Goal: Task Accomplishment & Management: Use online tool/utility

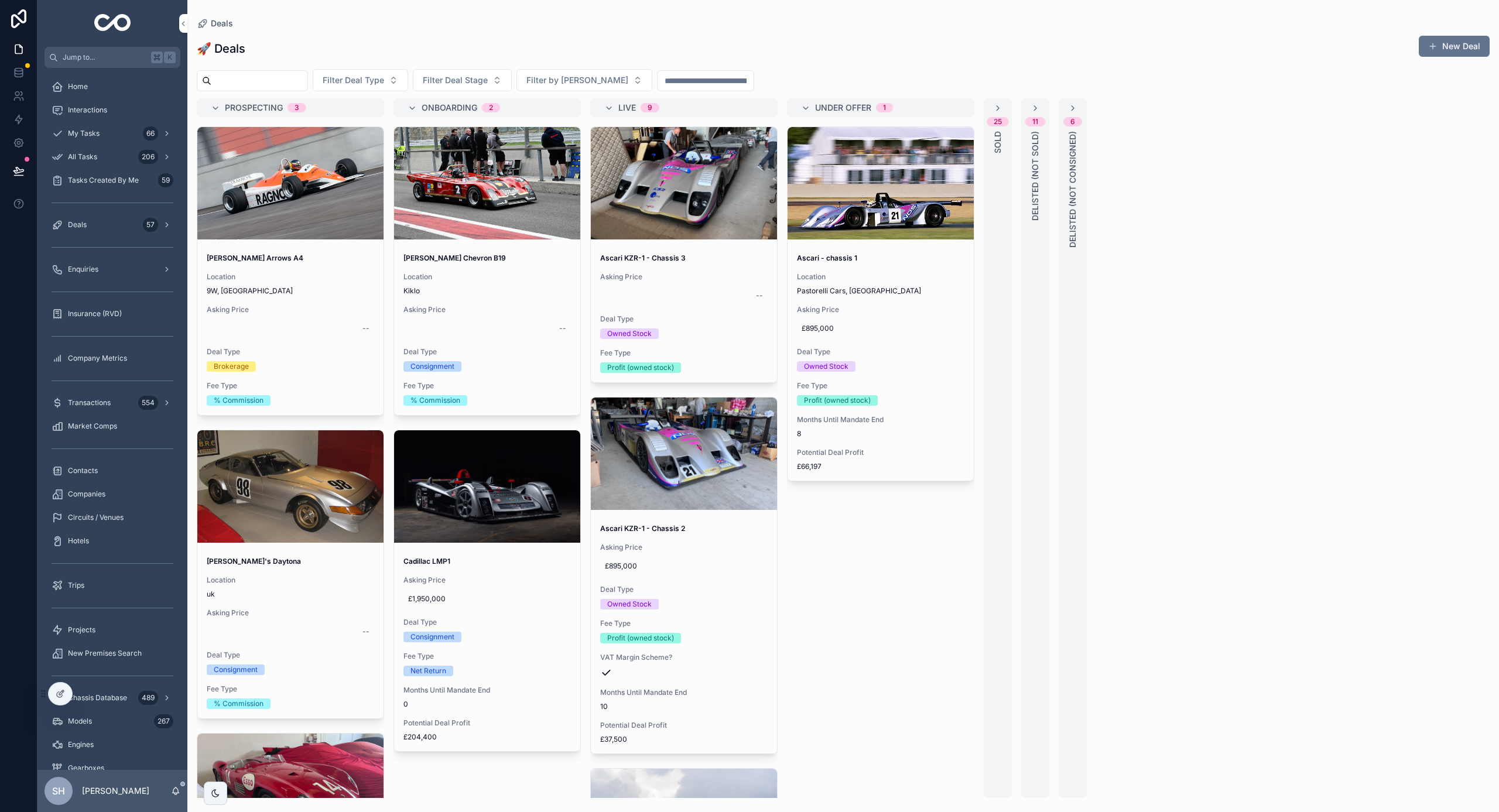
click at [999, 198] on div "25 SOLD" at bounding box center [997, 448] width 28 height 699
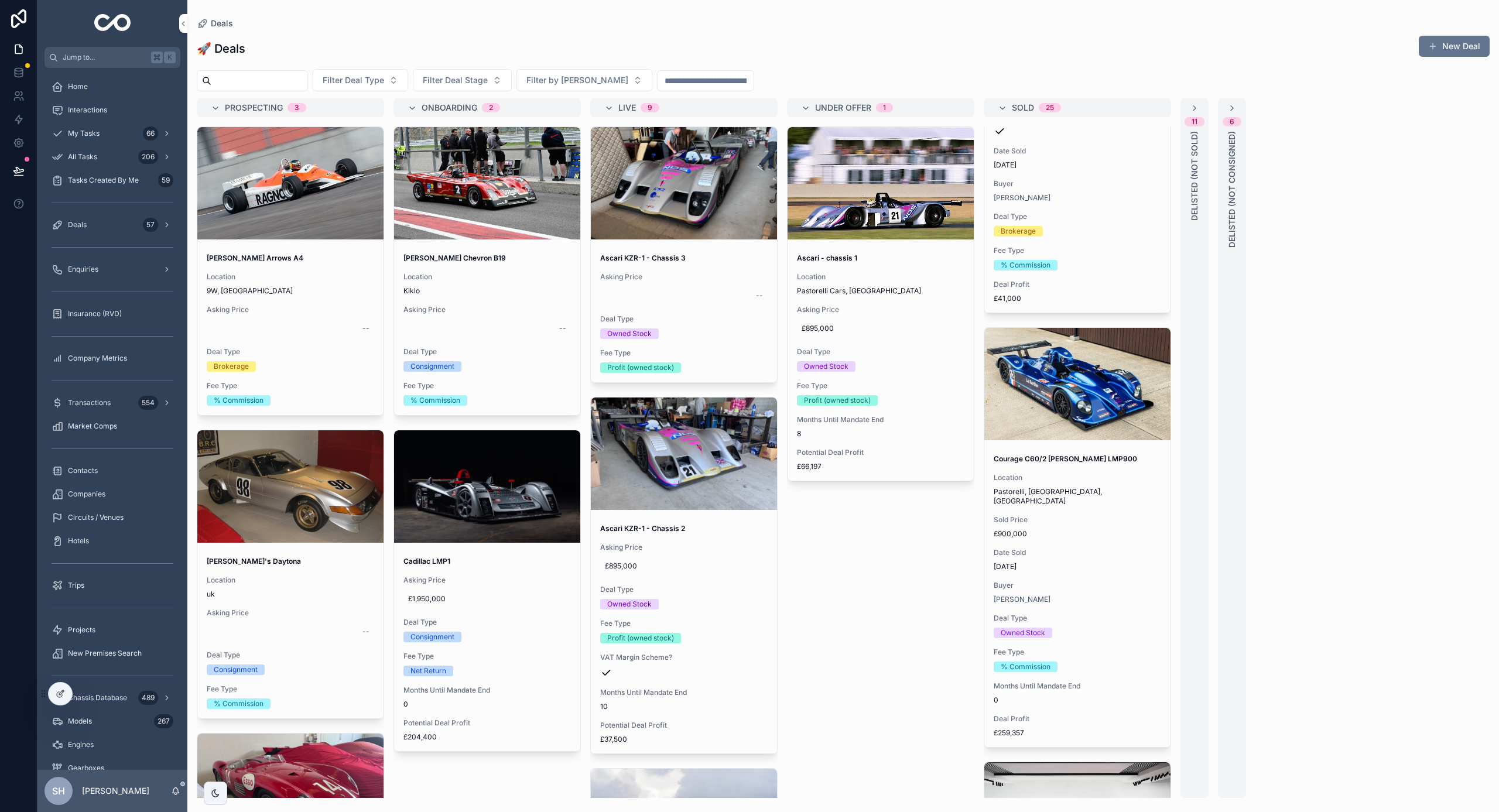
scroll to position [3514, 0]
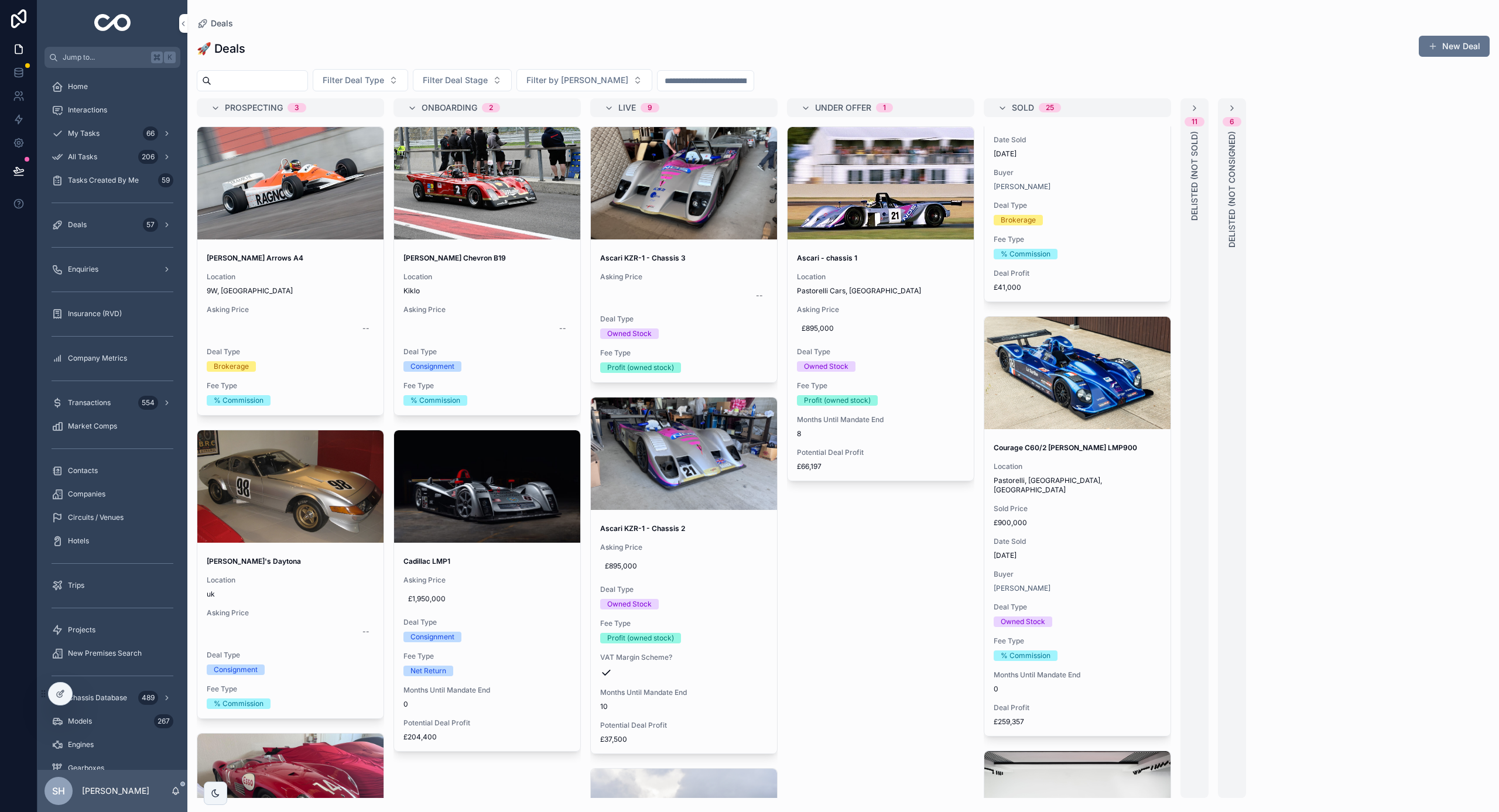
click at [1103, 518] on span "£900,000" at bounding box center [1077, 523] width 167 height 9
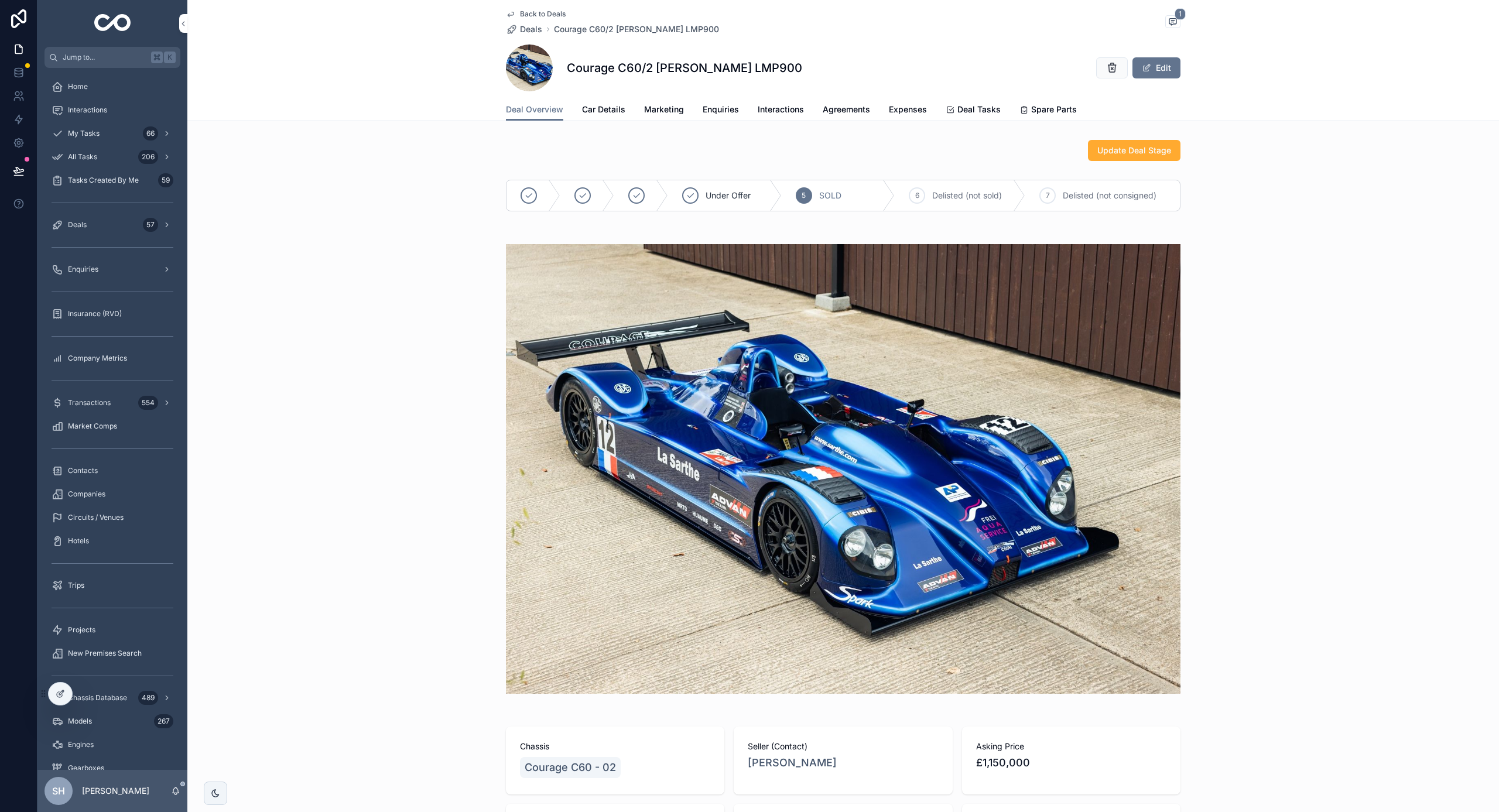
click at [662, 107] on span "Marketing" at bounding box center [664, 109] width 40 height 12
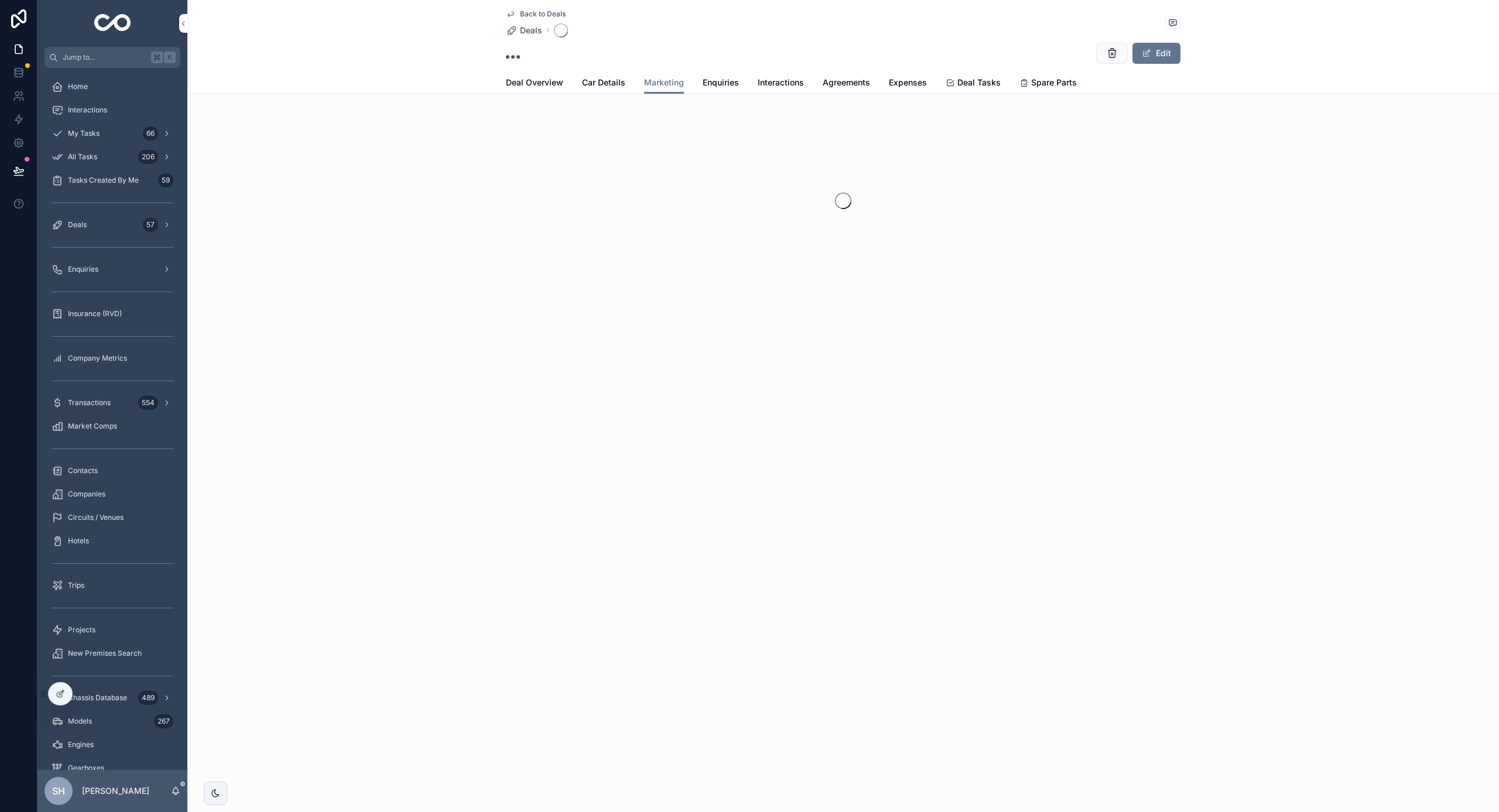
click at [277, 95] on div "Back to Deals Deals Edit Marketing Deal Overview Car Details Marketing Enquirie…" at bounding box center [842, 184] width 1311 height 368
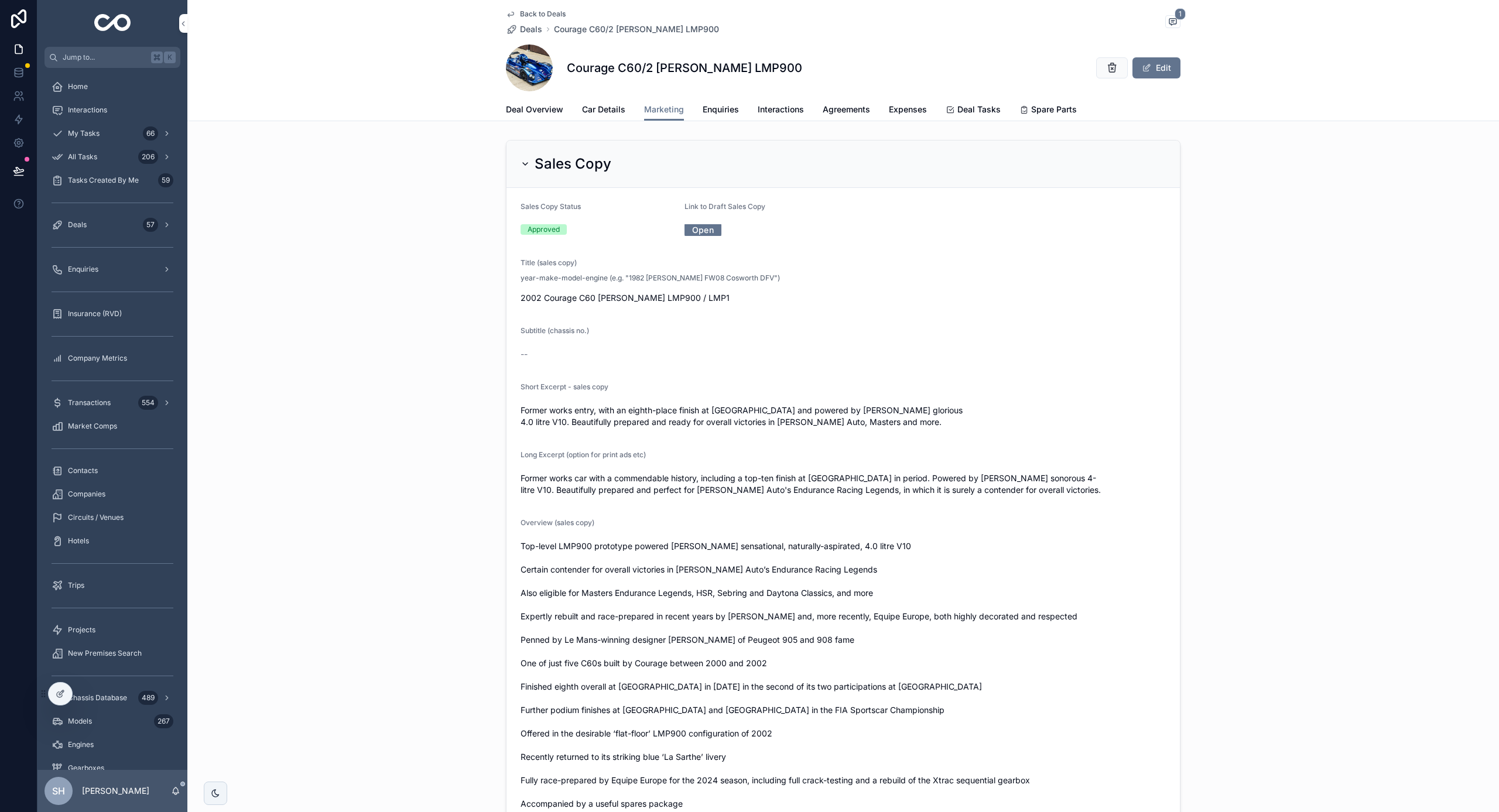
click at [716, 225] on link "Open" at bounding box center [703, 230] width 37 height 18
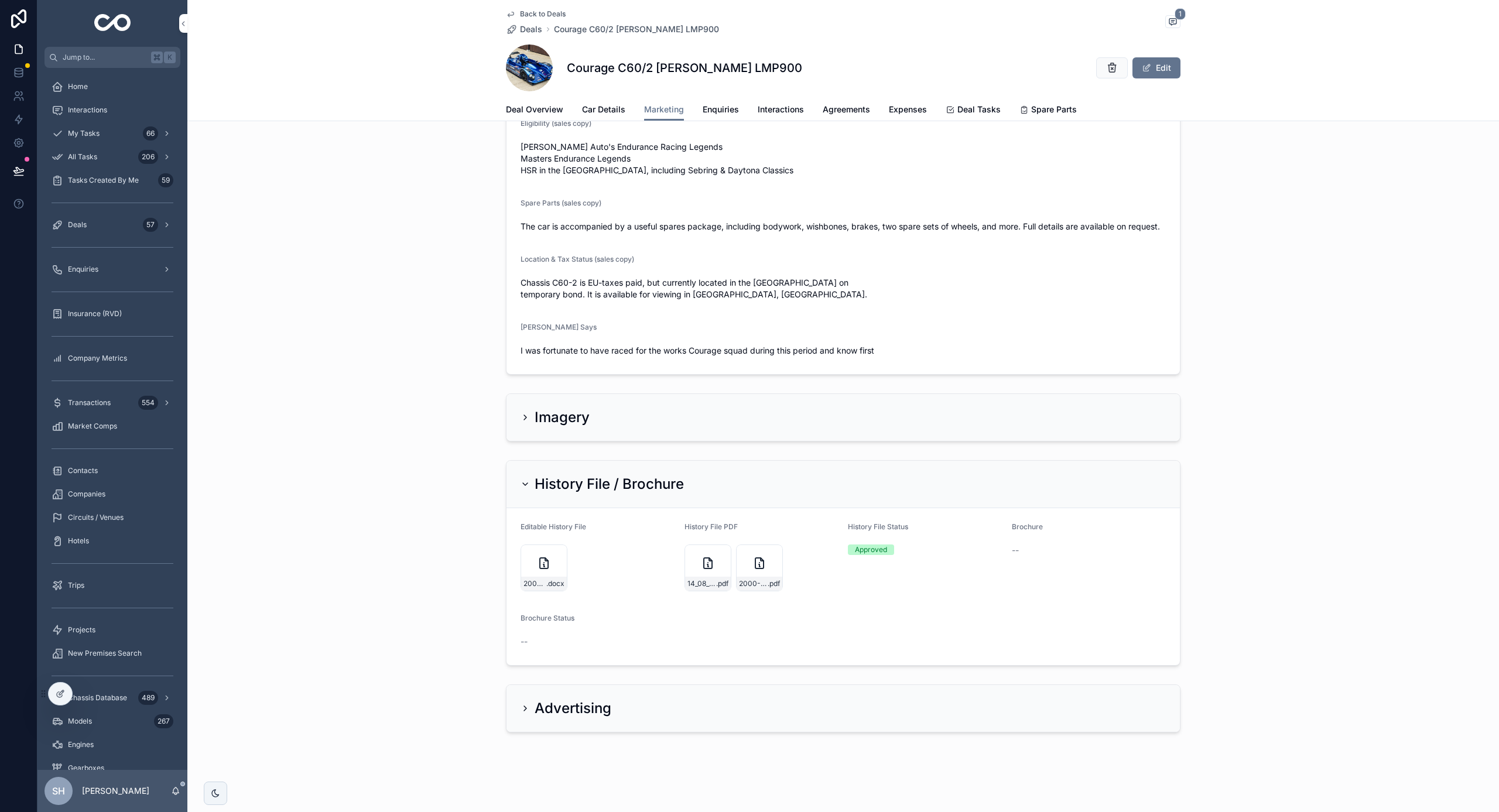
scroll to position [2038, 0]
click at [759, 585] on span "2000-Courage-C60-[PERSON_NAME]-C60:02-History-File" at bounding box center [753, 583] width 29 height 9
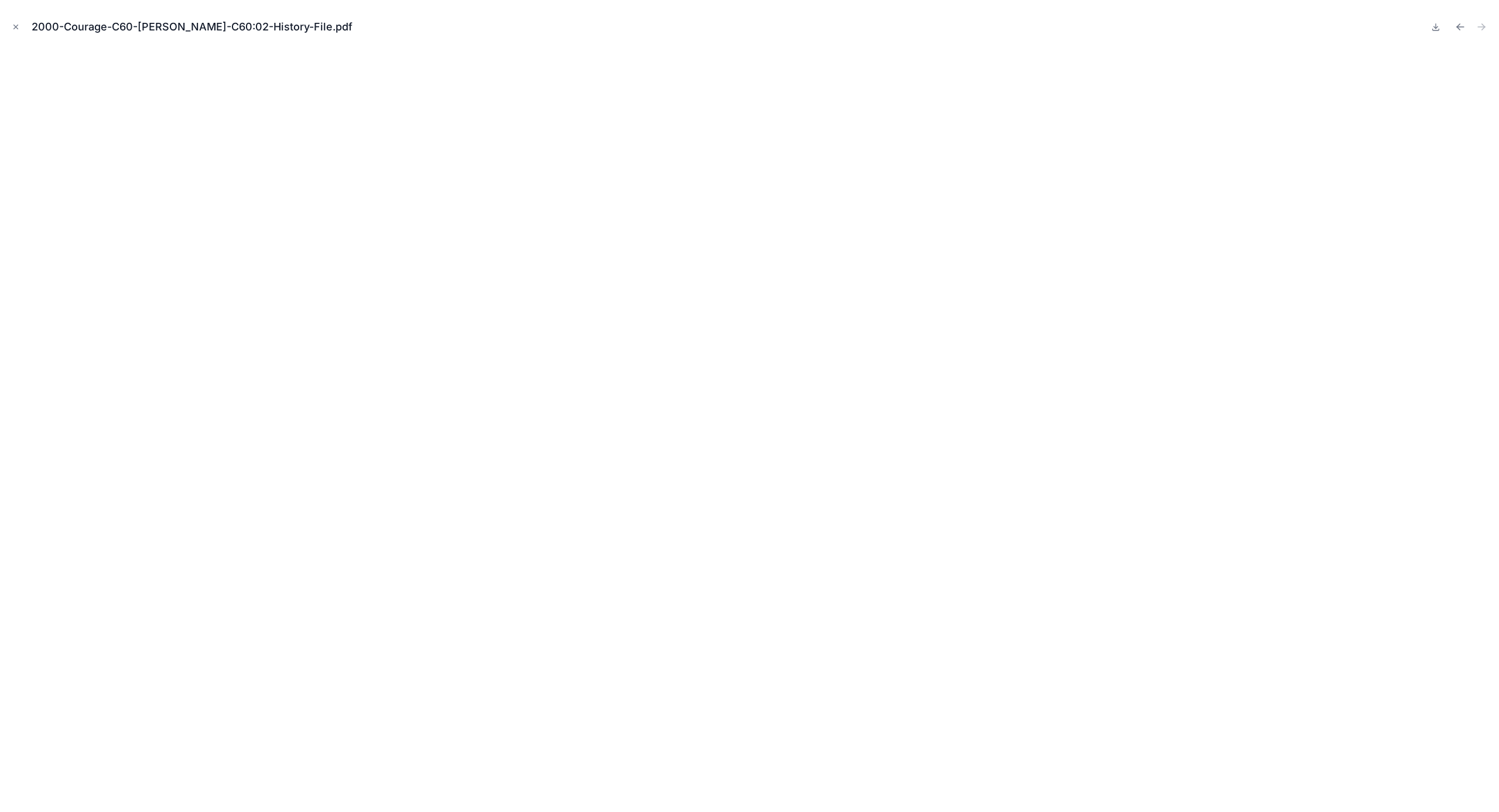
click at [14, 25] on icon "Close modal" at bounding box center [16, 27] width 8 height 8
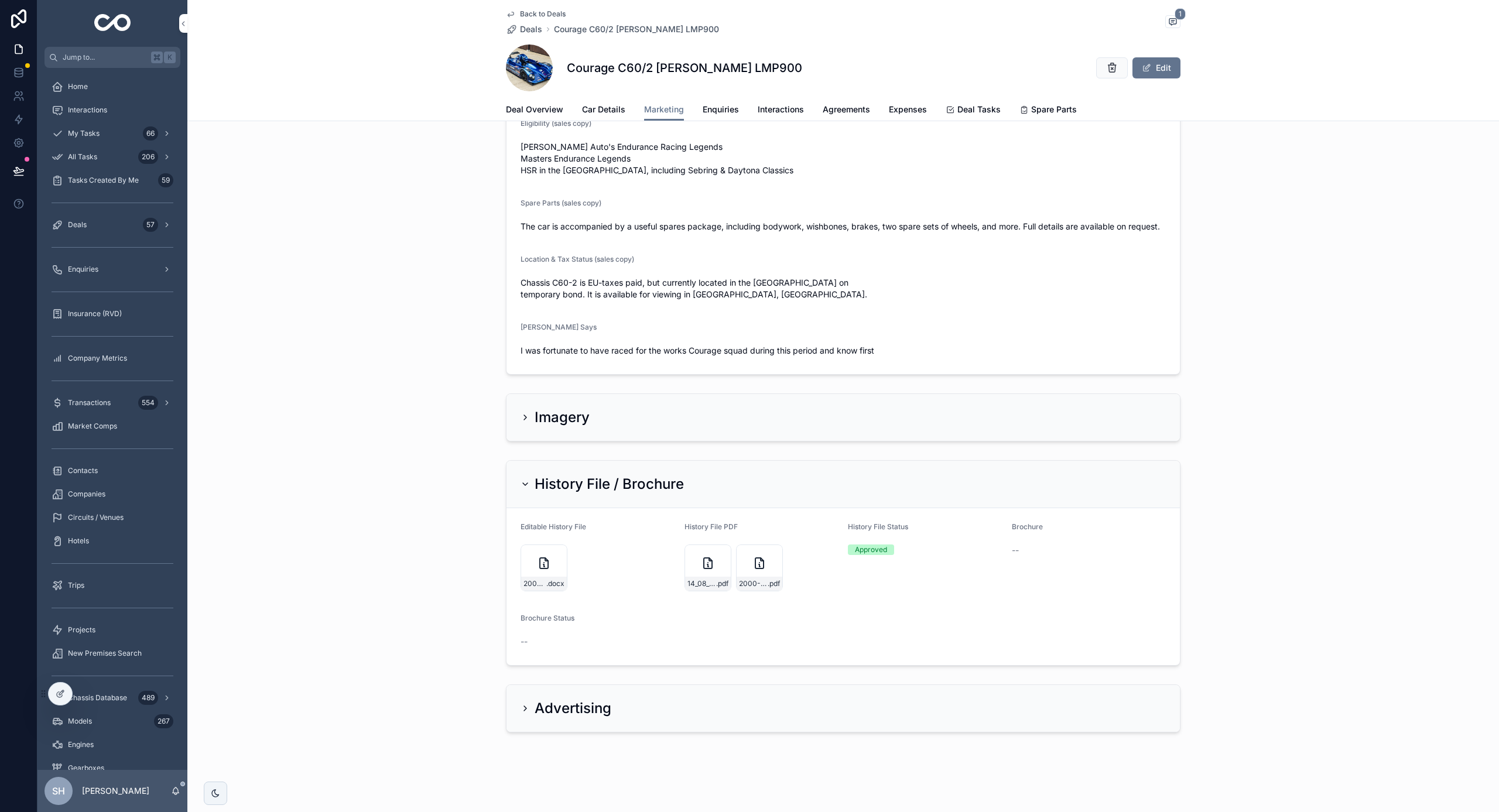
click at [846, 107] on span "Agreements" at bounding box center [846, 109] width 47 height 12
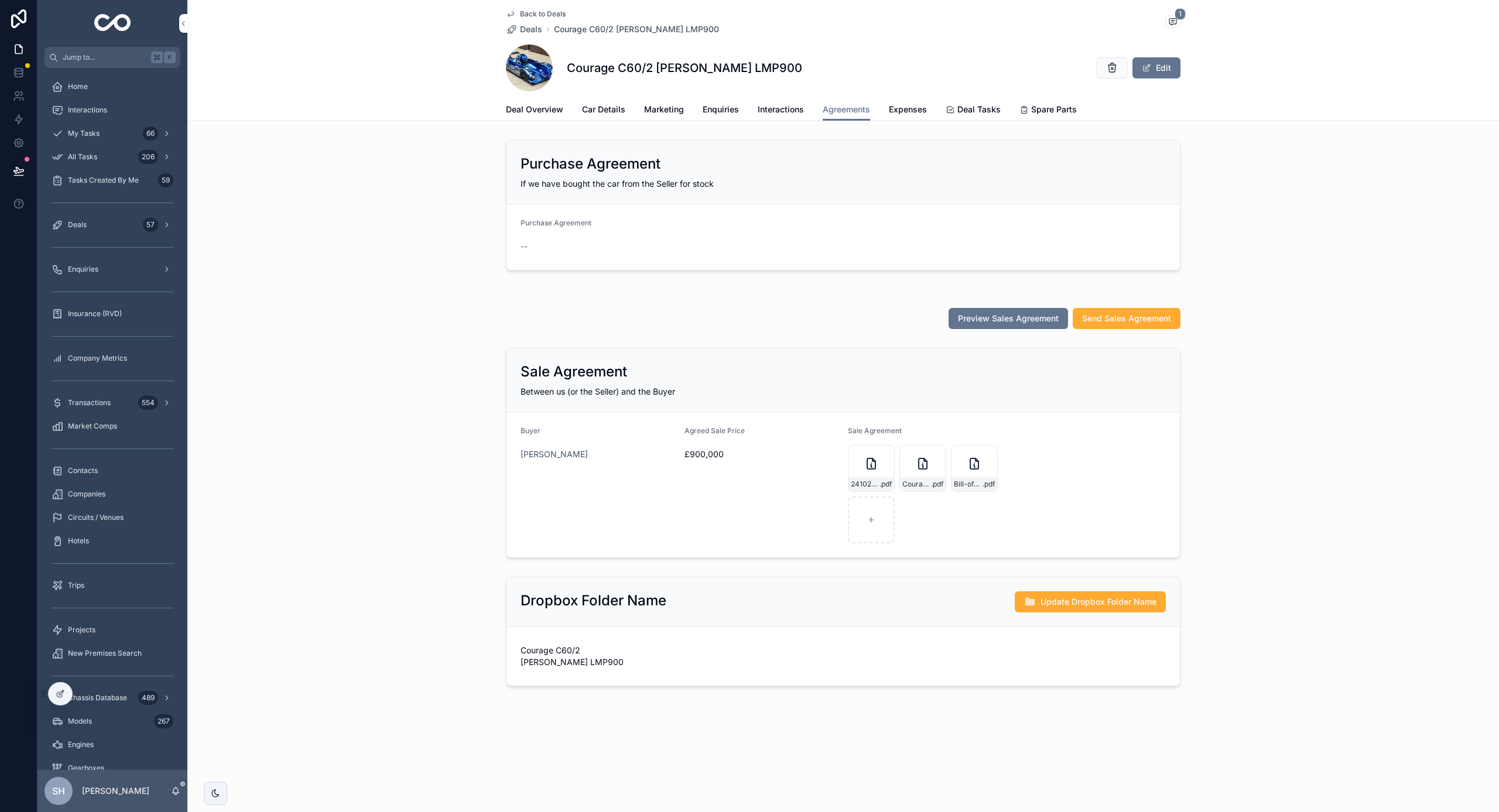
click at [854, 468] on div "241021_Courage-[PERSON_NAME]-LMP900_C60-2_Sale-Agreement.pages .pdf" at bounding box center [871, 468] width 47 height 47
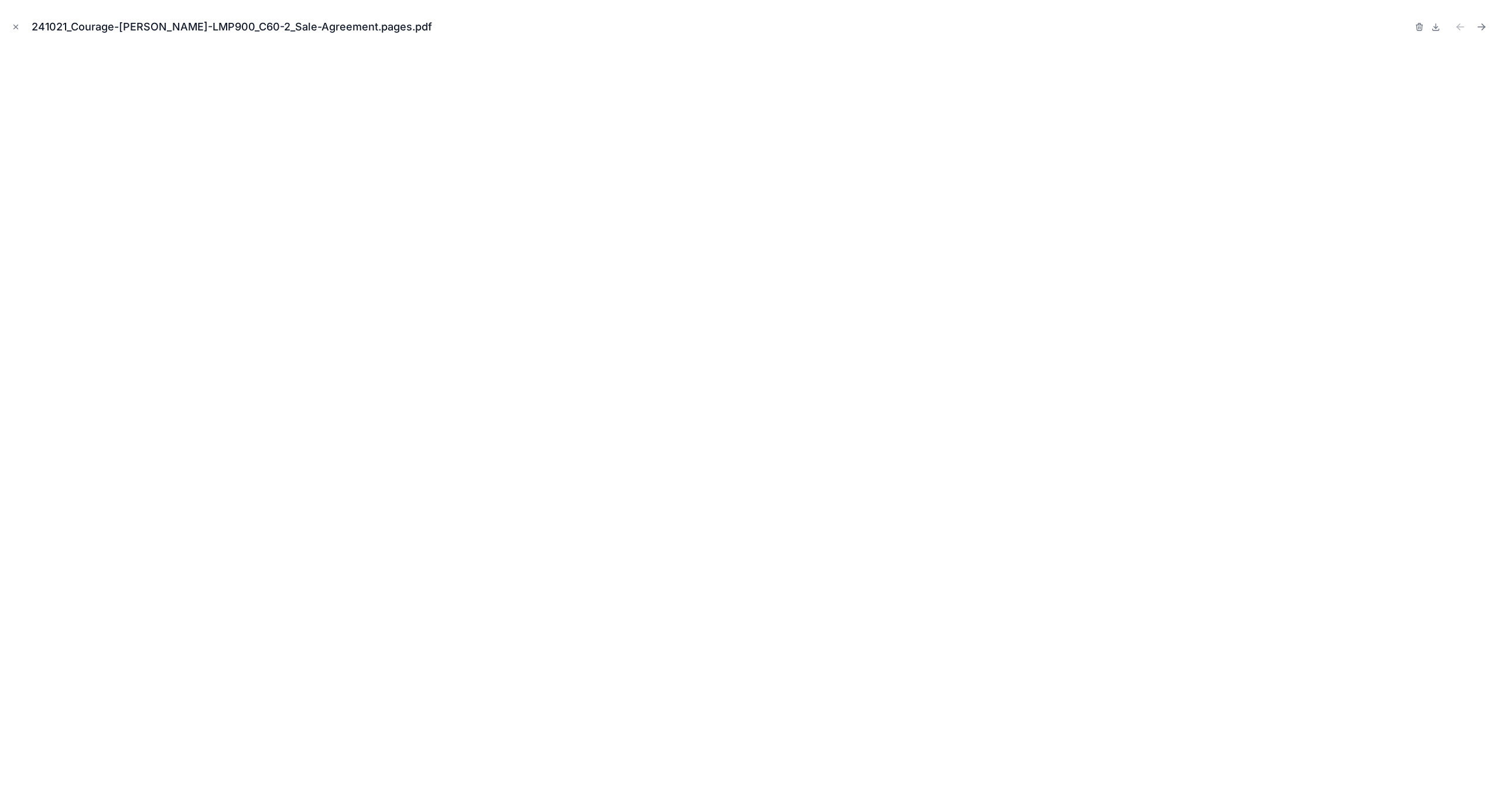
click at [14, 27] on icon "Close modal" at bounding box center [16, 27] width 8 height 8
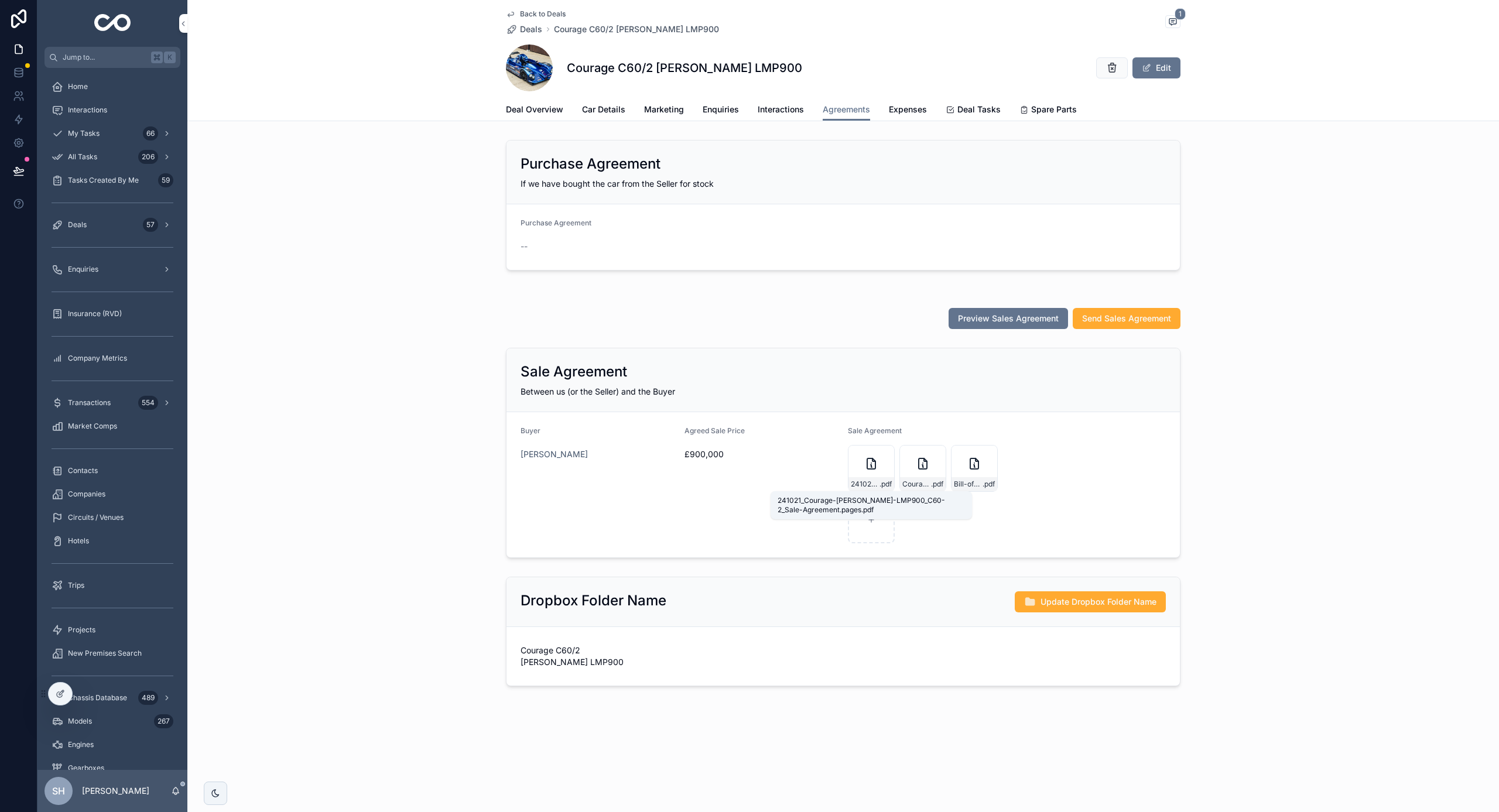
click at [887, 488] on span ".pdf" at bounding box center [885, 484] width 13 height 9
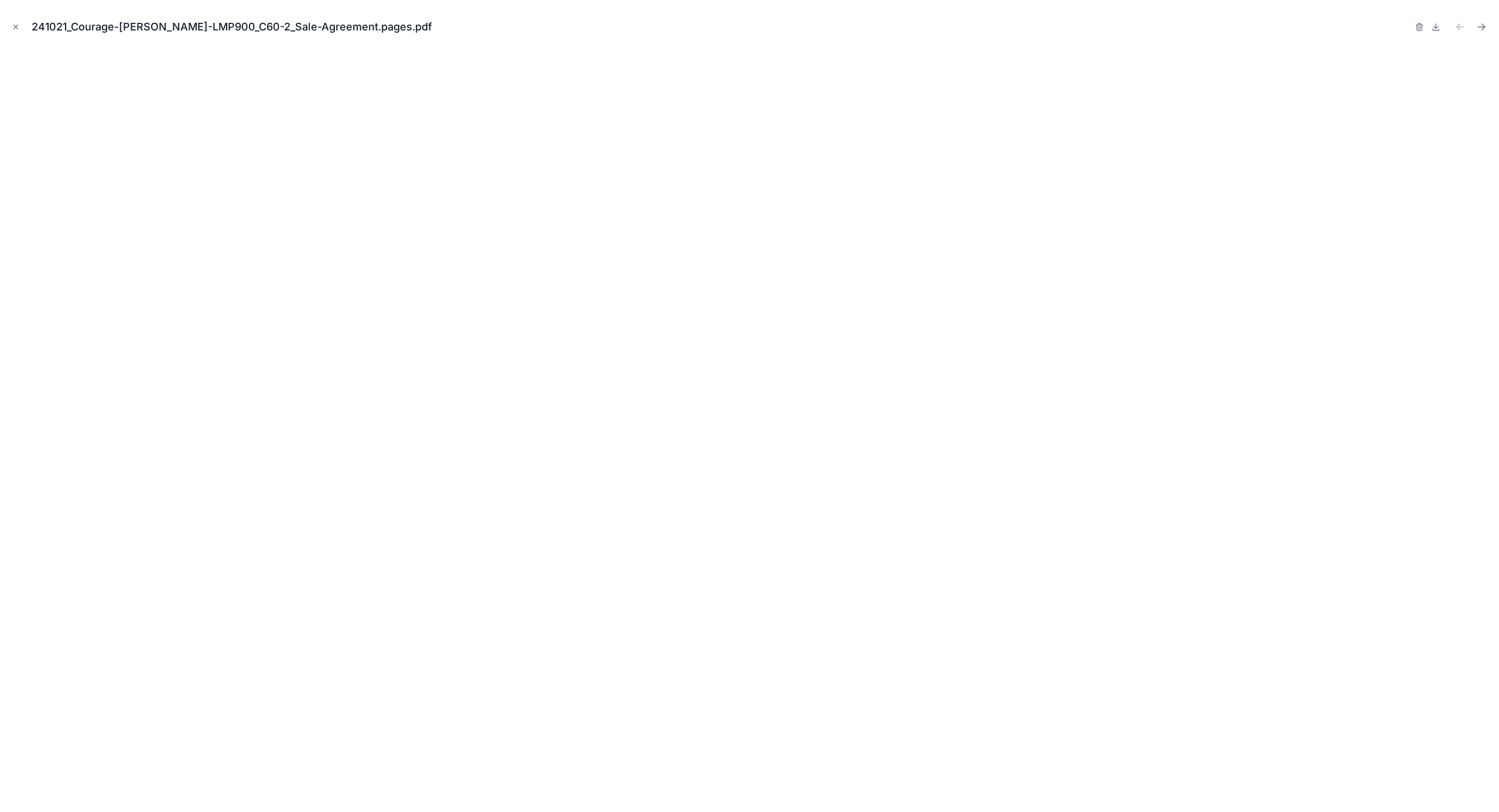
click at [15, 27] on icon "Close modal" at bounding box center [16, 27] width 8 height 8
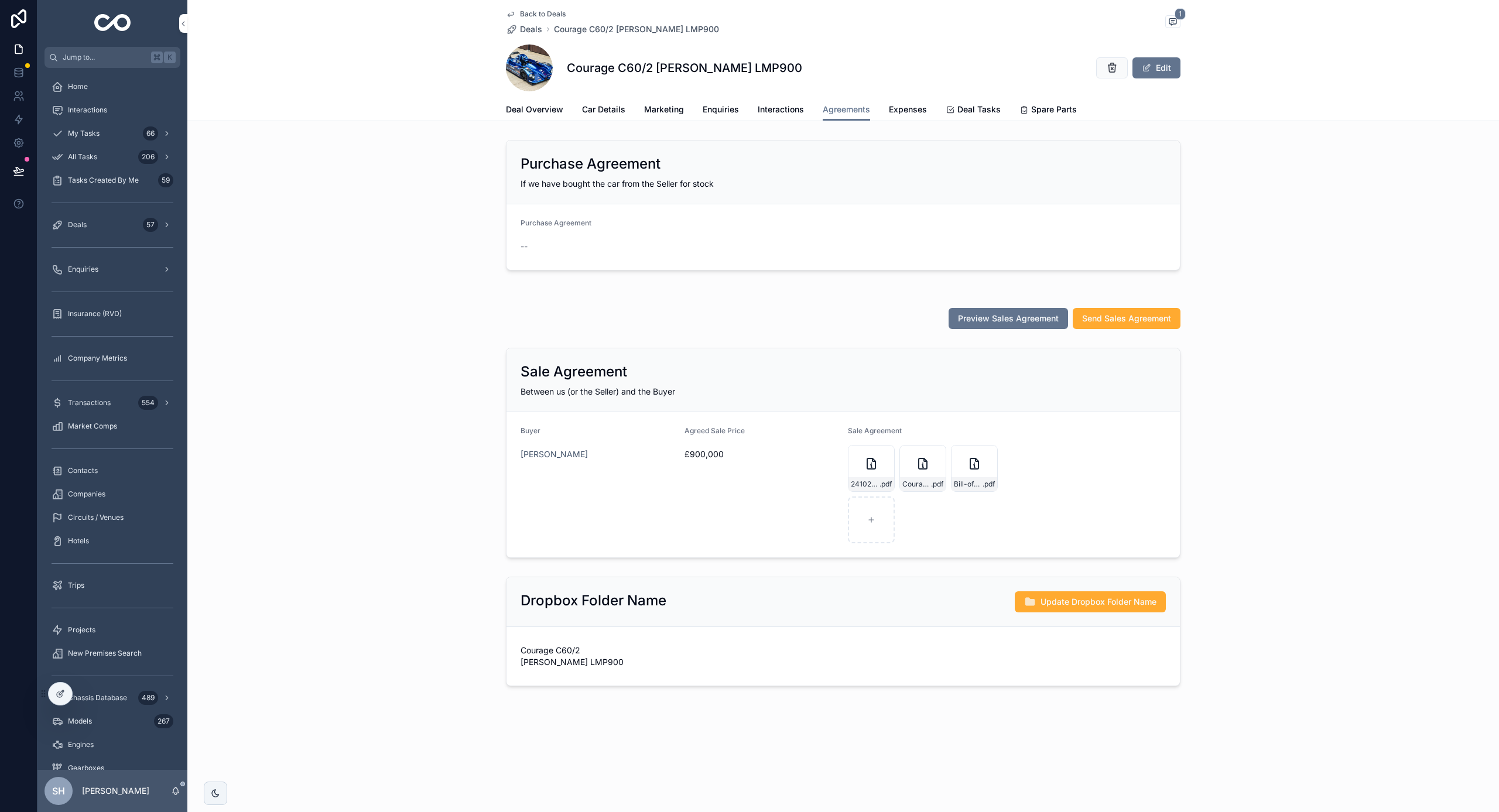
click at [333, 313] on div "Preview Sales Agreement Send Sales Agreement" at bounding box center [842, 318] width 1311 height 30
click at [115, 90] on div "Home" at bounding box center [112, 86] width 122 height 18
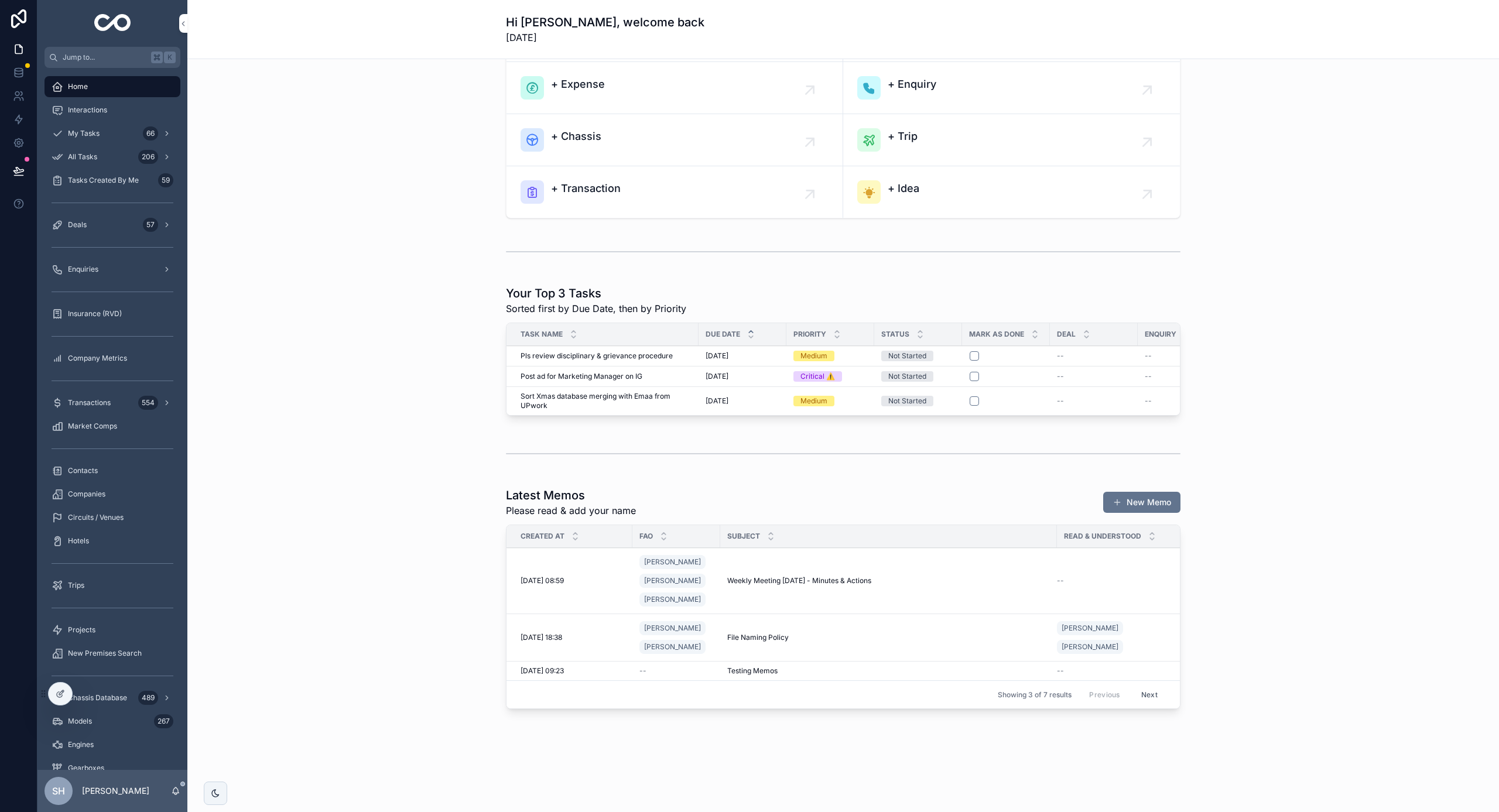
scroll to position [64, 0]
click at [171, 792] on icon "scrollable content" at bounding box center [176, 791] width 9 height 9
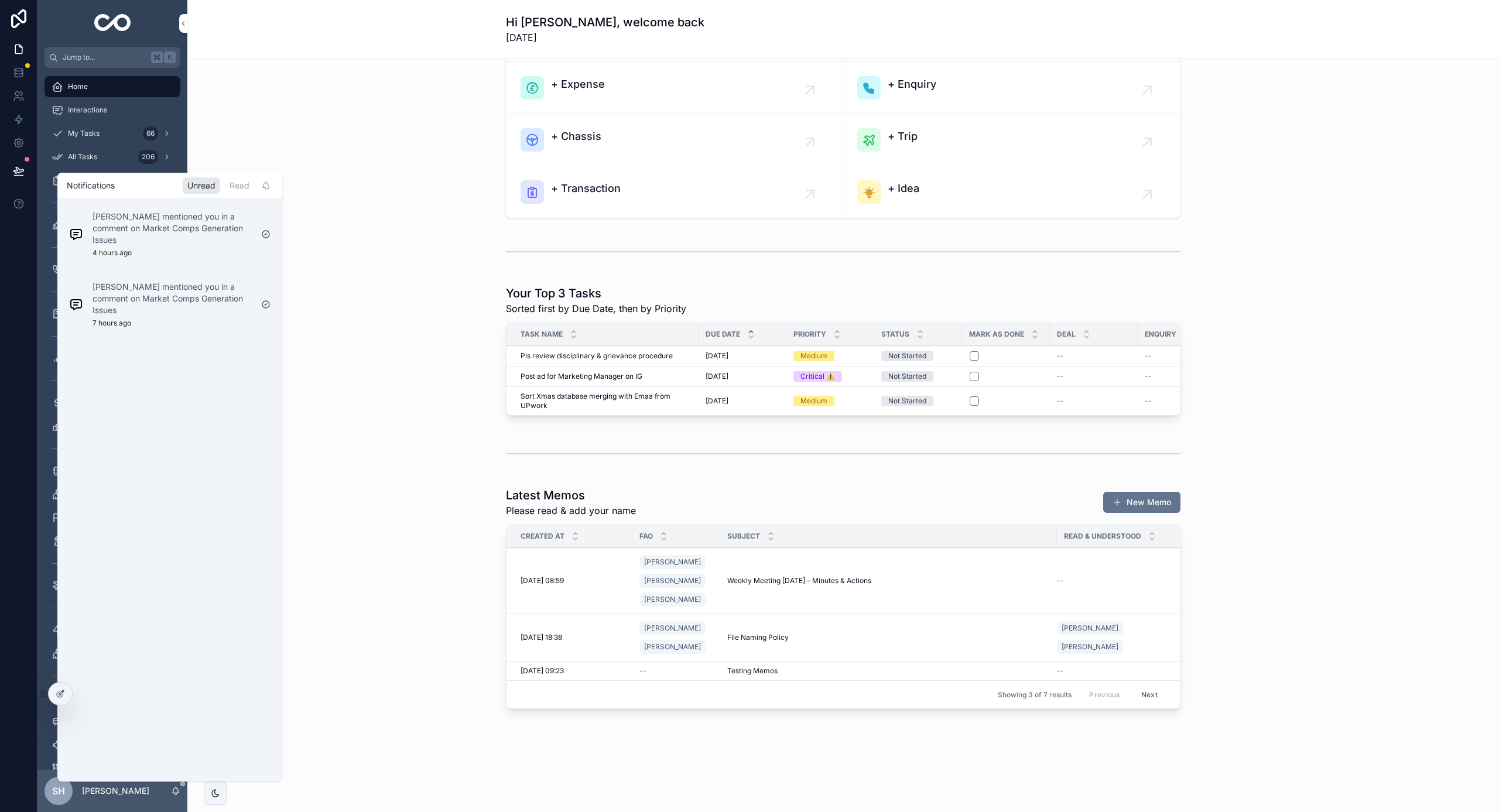
click at [171, 255] on div "[PERSON_NAME] mentioned you in a comment on Market Comps Generation Issues 4 ho…" at bounding box center [172, 234] width 159 height 47
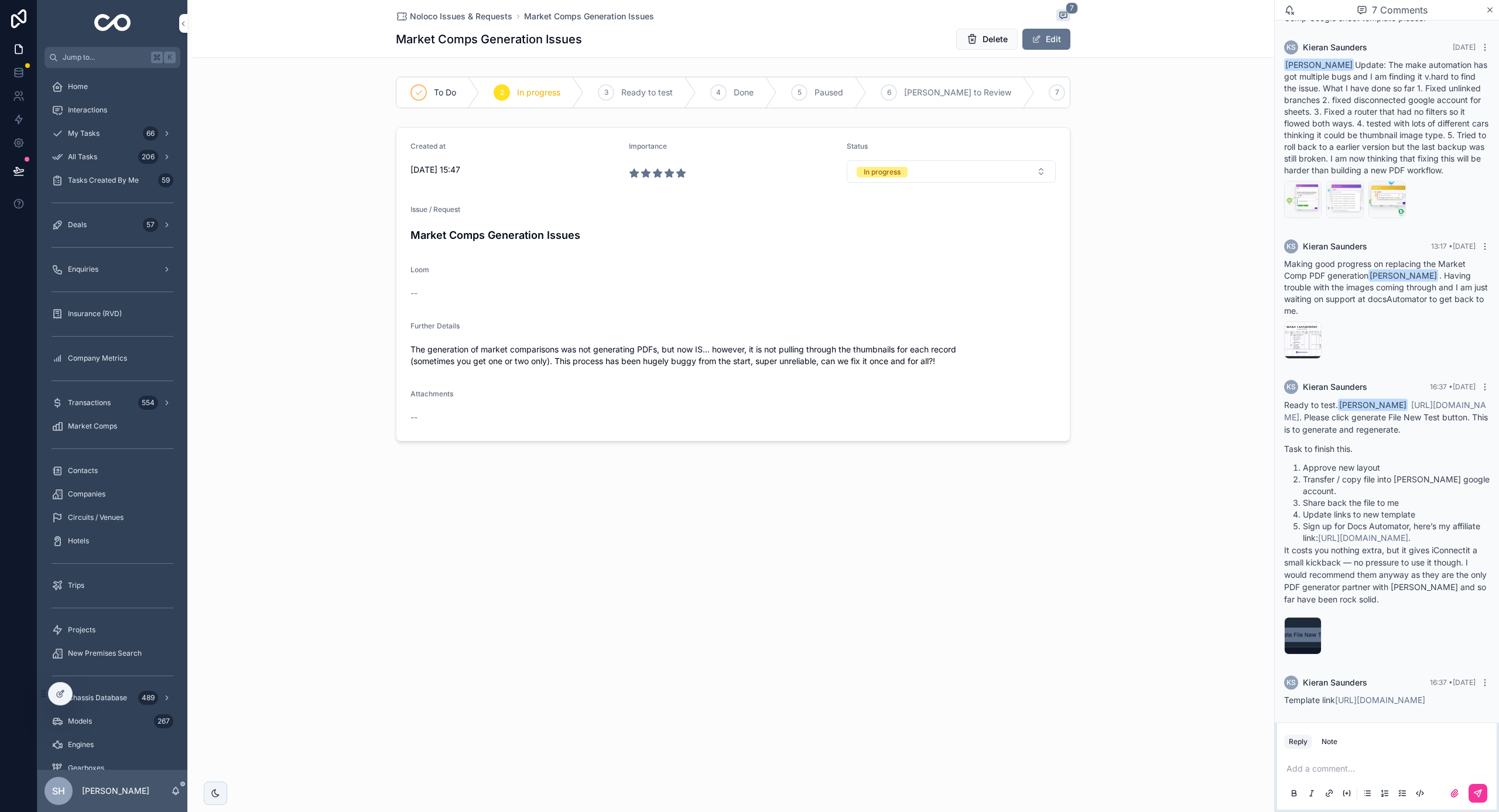
scroll to position [440, 0]
click at [1440, 400] on link "[URL][DOMAIN_NAME]" at bounding box center [1385, 411] width 202 height 22
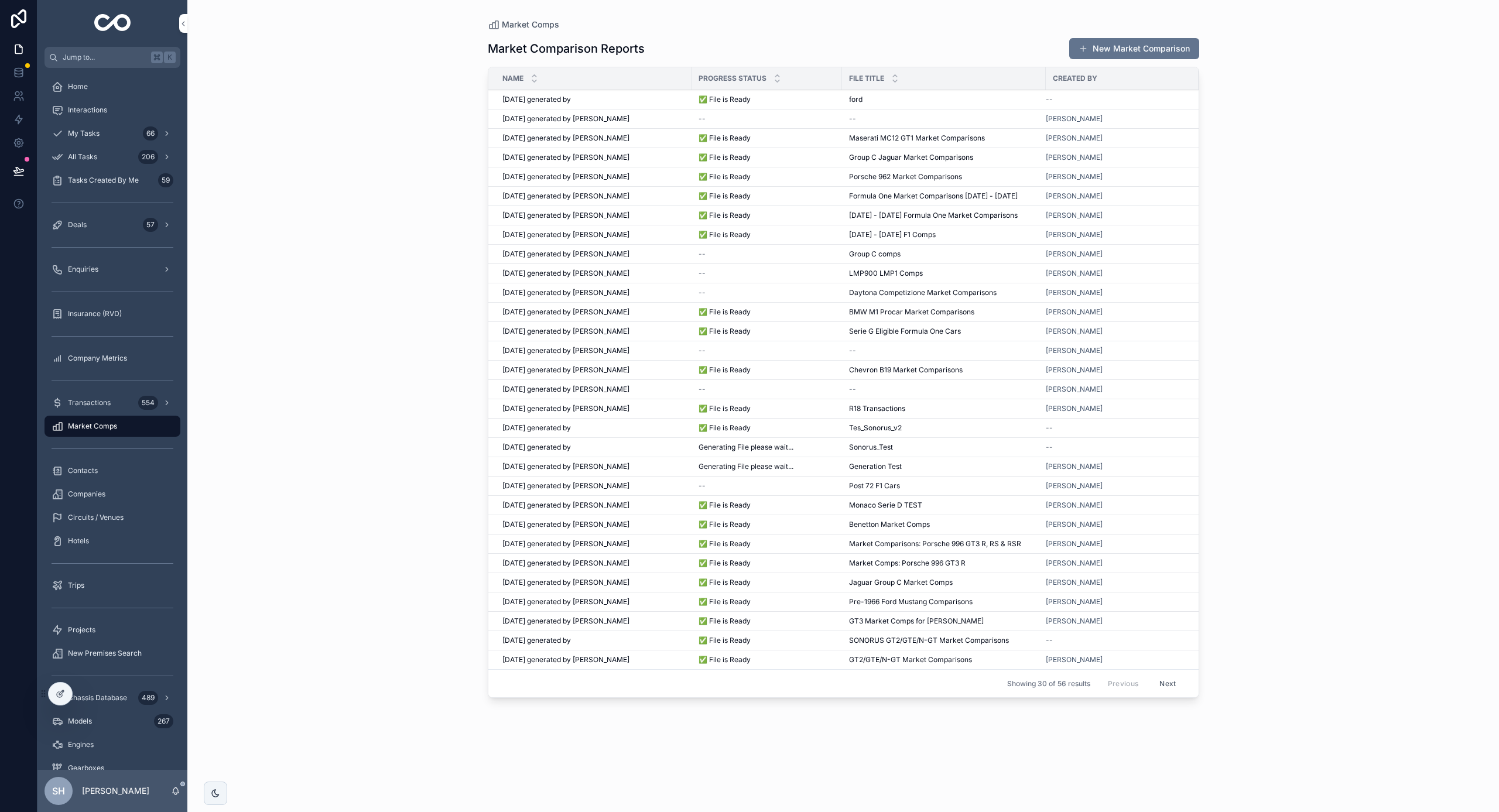
click at [1142, 43] on button "New Market Comparison" at bounding box center [1133, 49] width 130 height 21
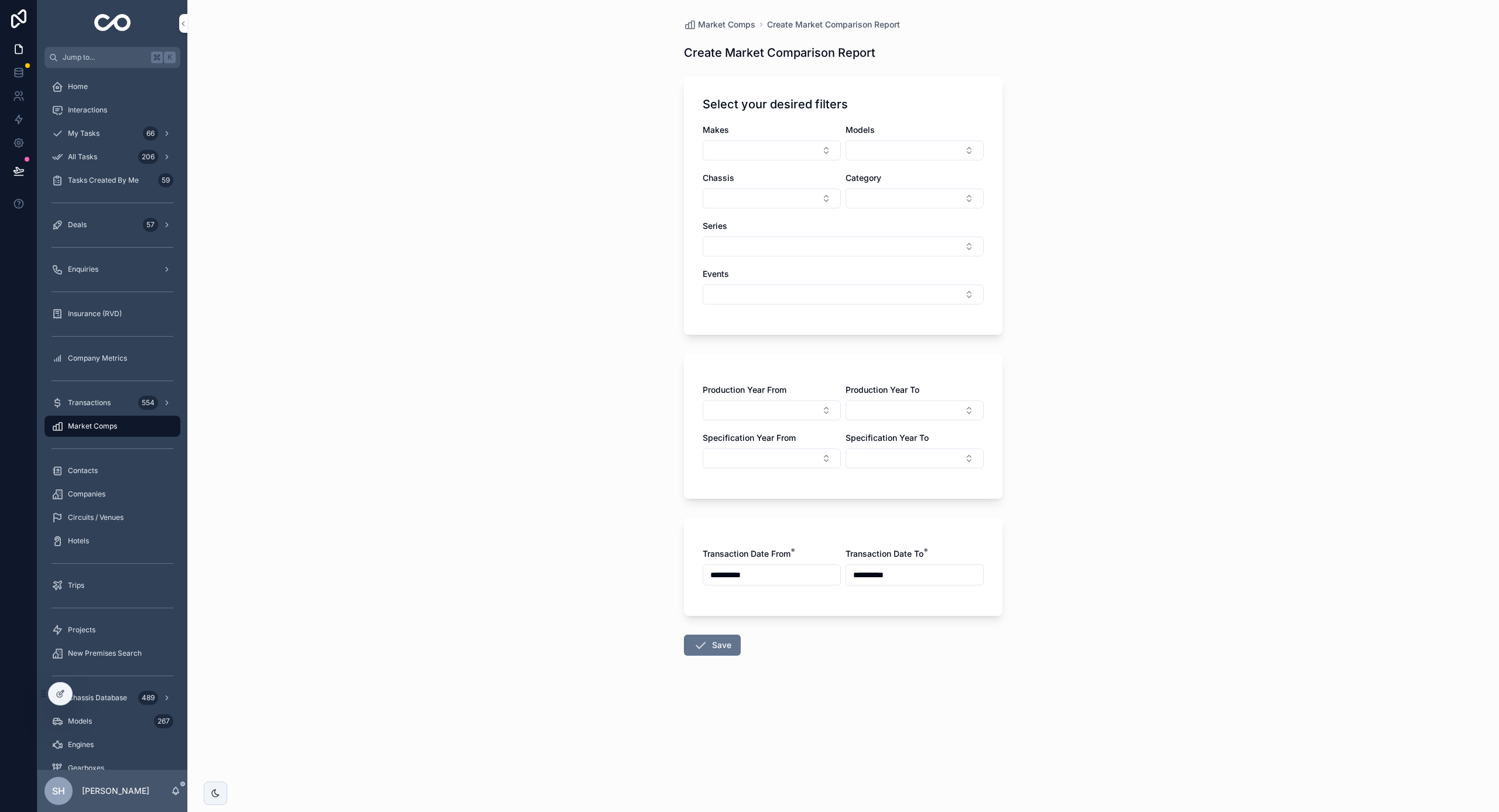
click at [792, 153] on button "Select Button" at bounding box center [772, 150] width 138 height 20
type input "*****"
click at [746, 197] on div "Williams" at bounding box center [771, 196] width 163 height 18
click at [1110, 178] on div "**********" at bounding box center [842, 406] width 1311 height 812
click at [926, 408] on button "Select Button" at bounding box center [915, 414] width 138 height 20
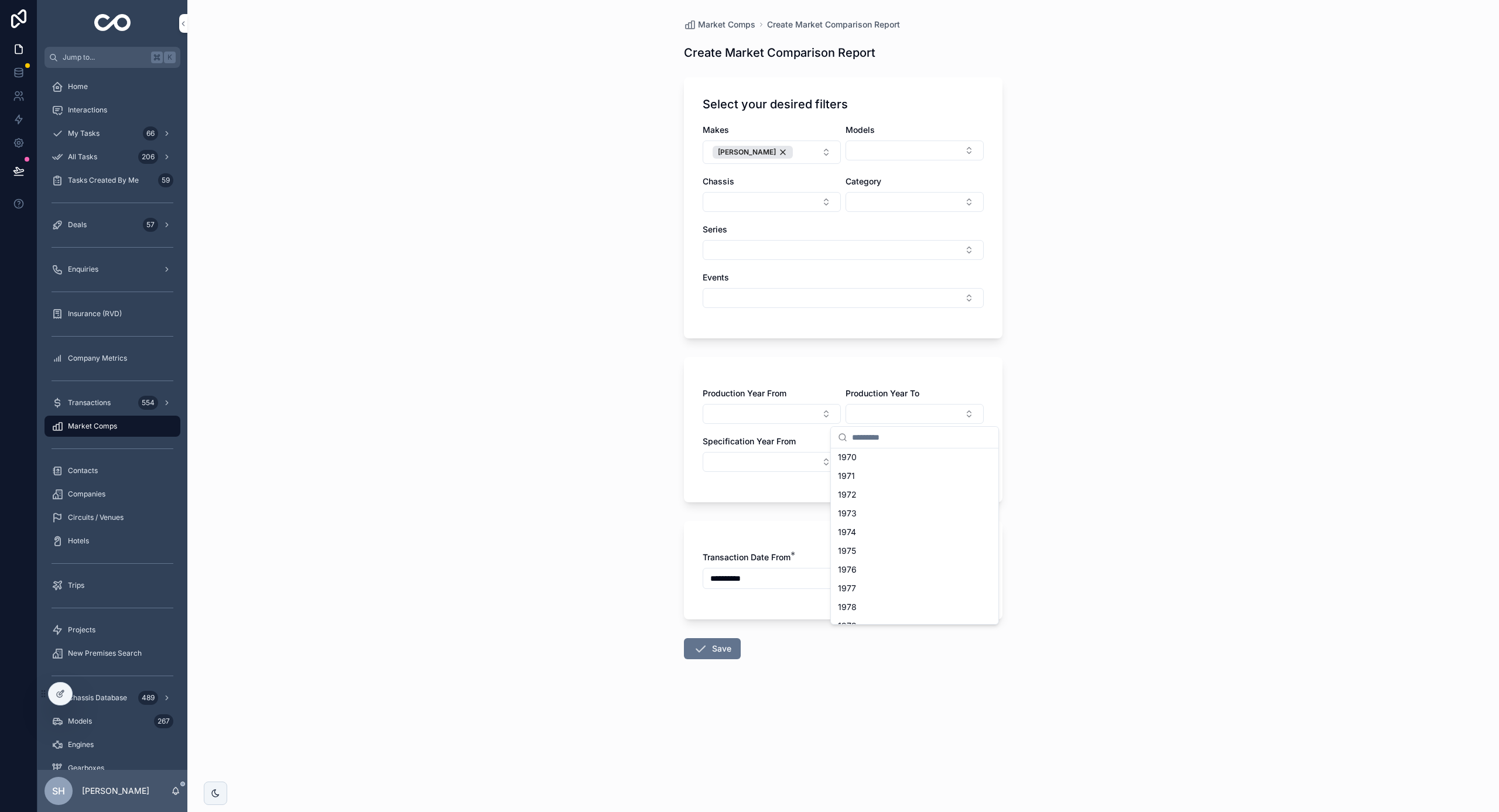
scroll to position [555, 0]
click at [882, 562] on div "1985" at bounding box center [914, 561] width 163 height 18
click at [762, 414] on button "Select Button" at bounding box center [772, 414] width 138 height 20
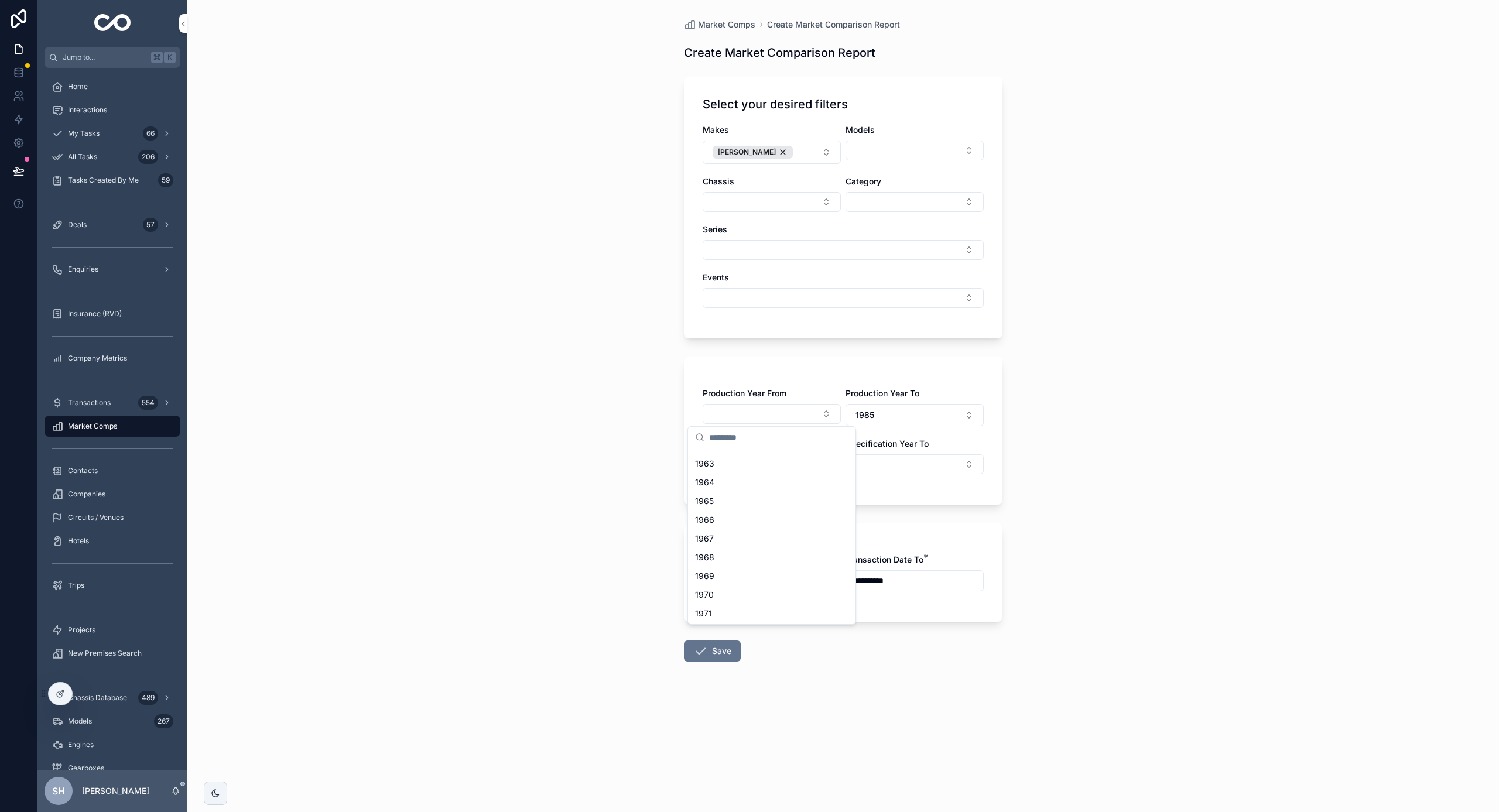
scroll to position [241, 0]
click at [751, 589] on div "1970" at bounding box center [771, 593] width 163 height 18
click at [708, 652] on button "Save" at bounding box center [712, 651] width 57 height 21
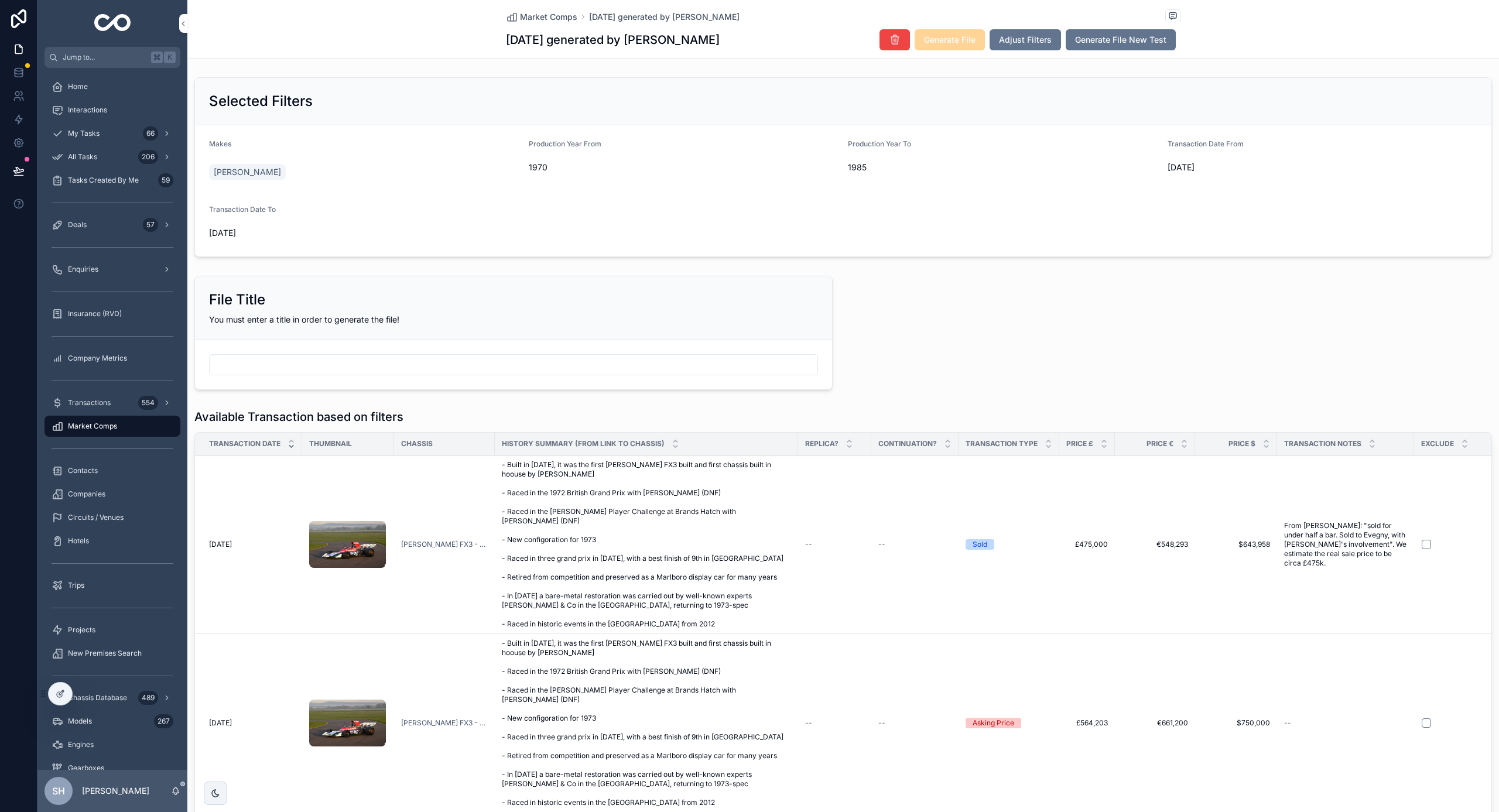
click at [716, 363] on input "scrollable content" at bounding box center [513, 364] width 608 height 16
click at [961, 38] on span "Generate File" at bounding box center [950, 40] width 51 height 12
type input "**********"
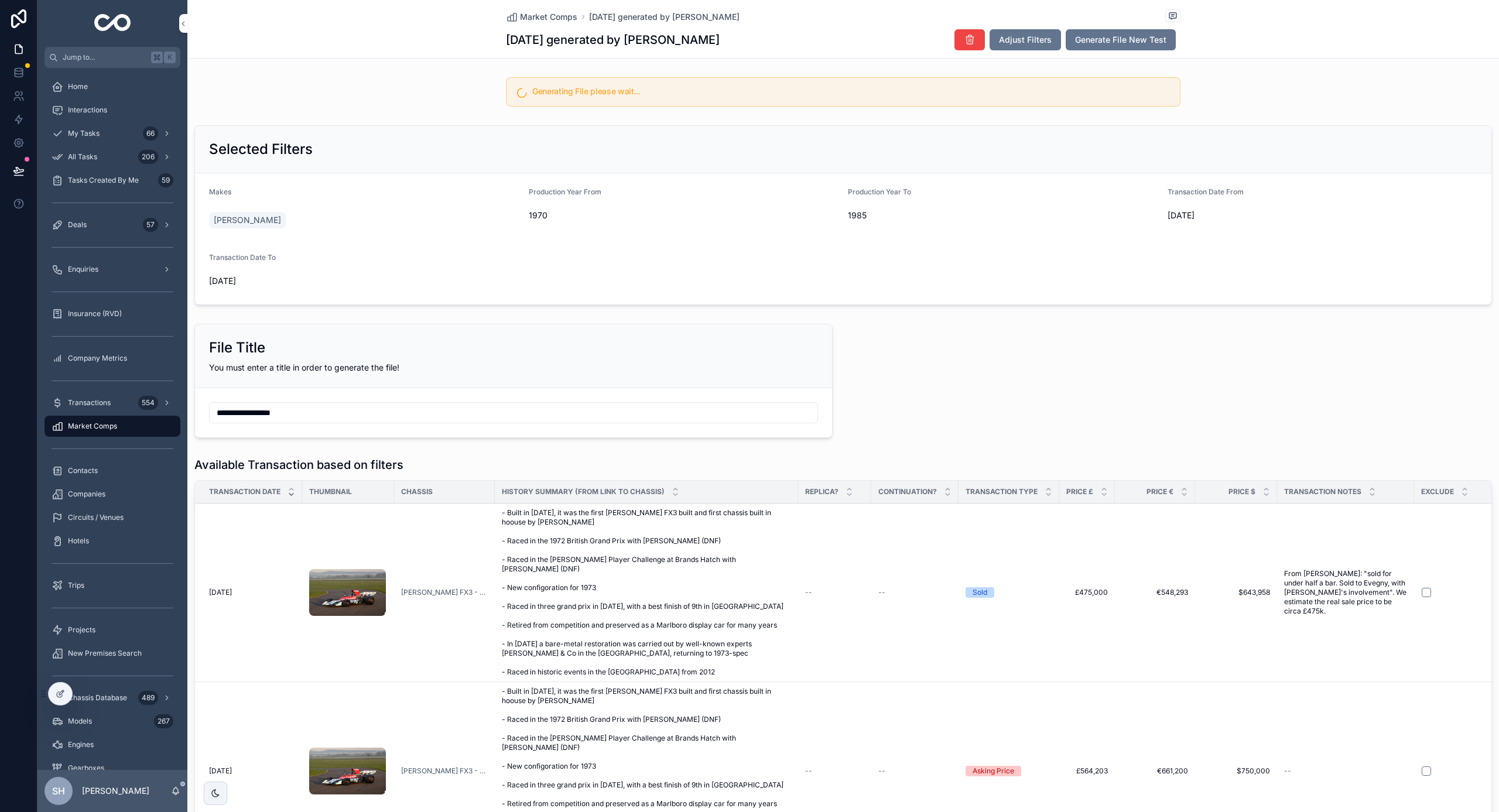
click at [942, 92] on h5 "Generating File please wait..." at bounding box center [851, 91] width 638 height 8
